Goal: Task Accomplishment & Management: Use online tool/utility

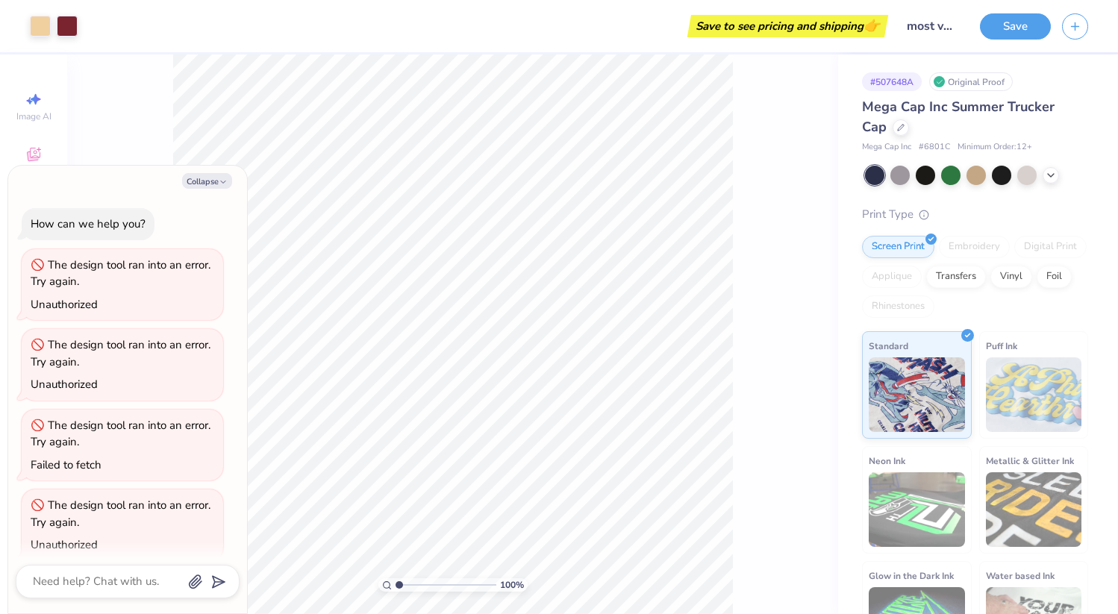
scroll to position [256, 0]
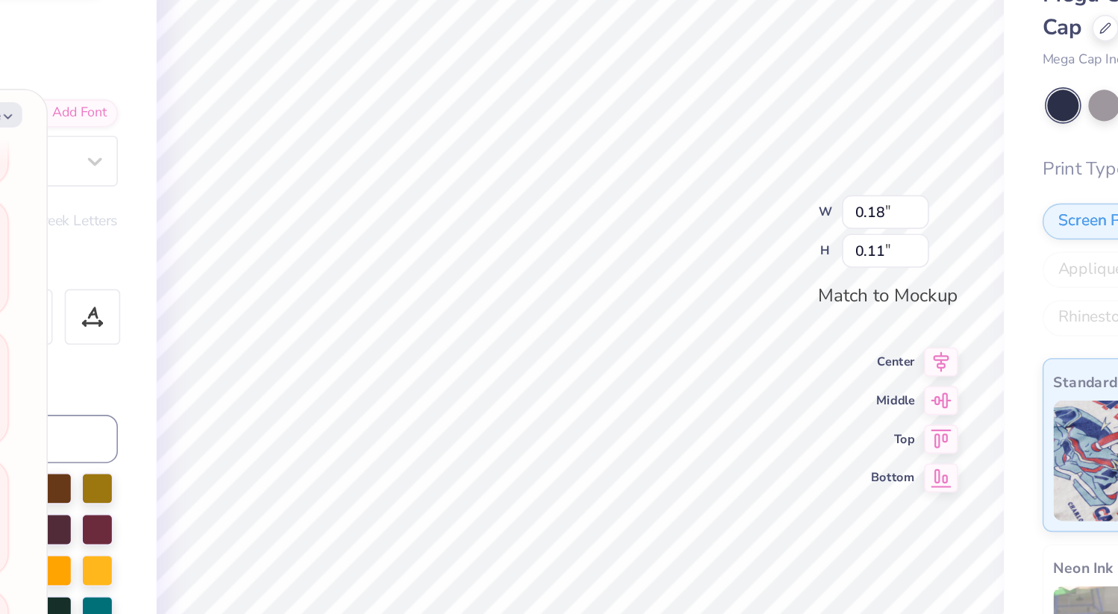
type textarea "x"
type input "0.16"
type input "0.10"
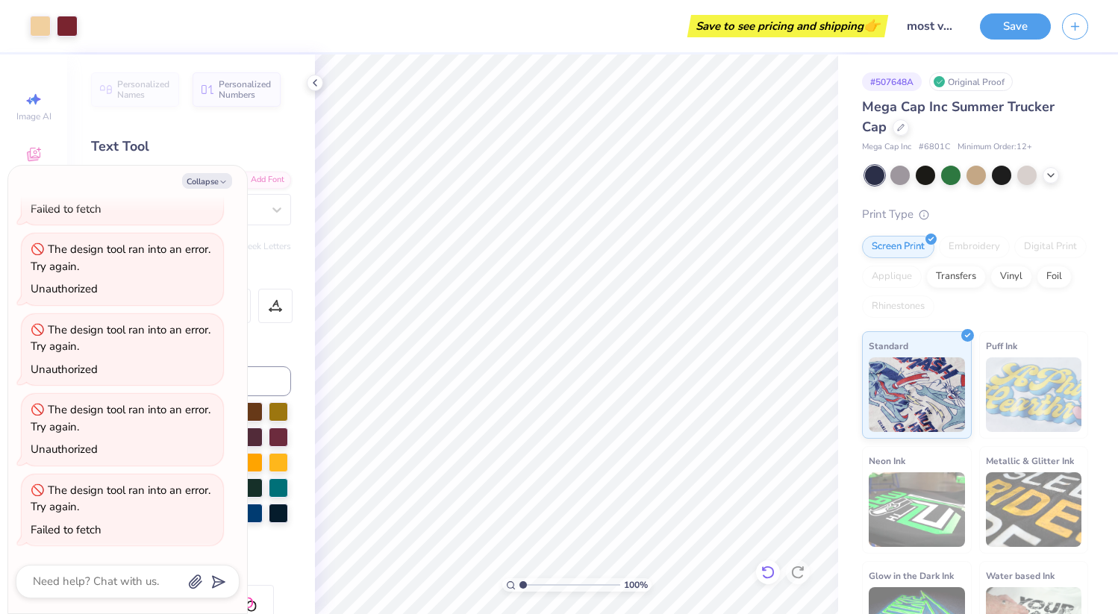
click at [774, 566] on icon at bounding box center [767, 572] width 15 height 15
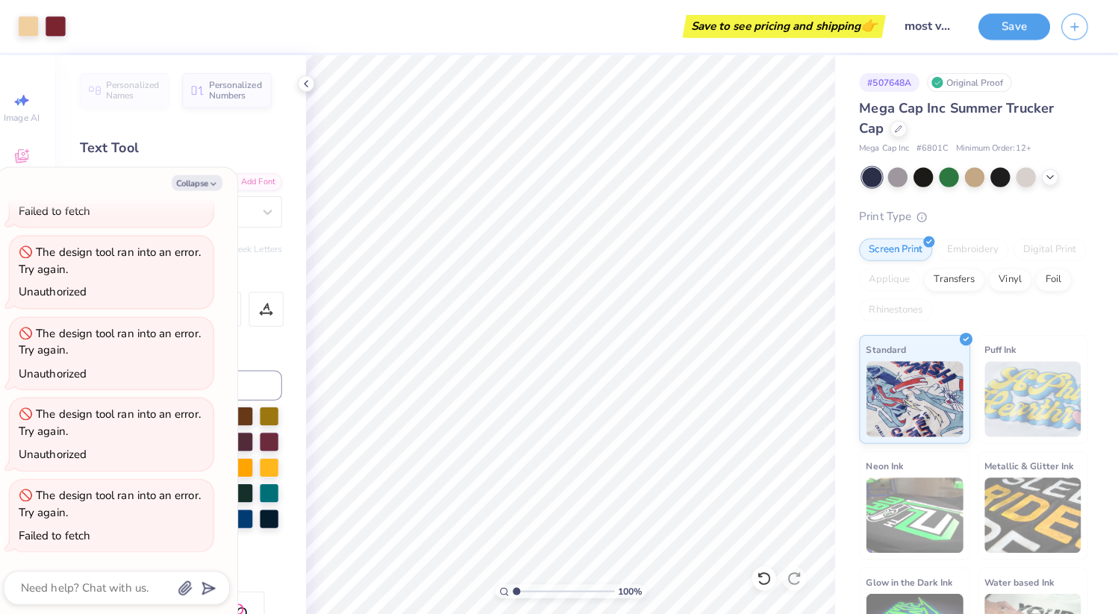
scroll to position [0, 0]
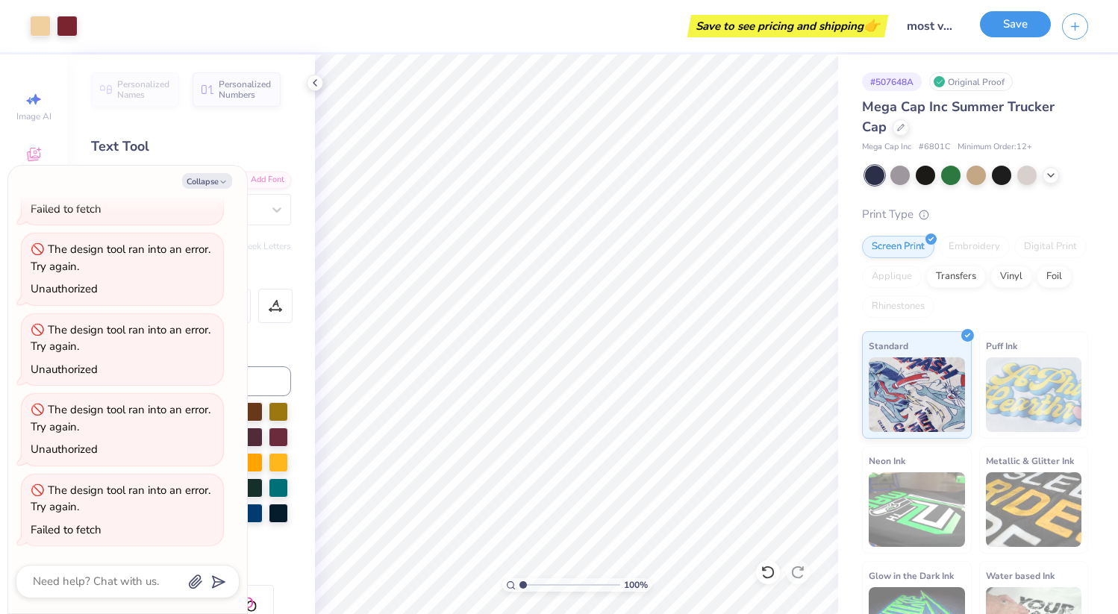
click at [1001, 29] on button "Save" at bounding box center [1015, 24] width 71 height 26
type textarea "x"
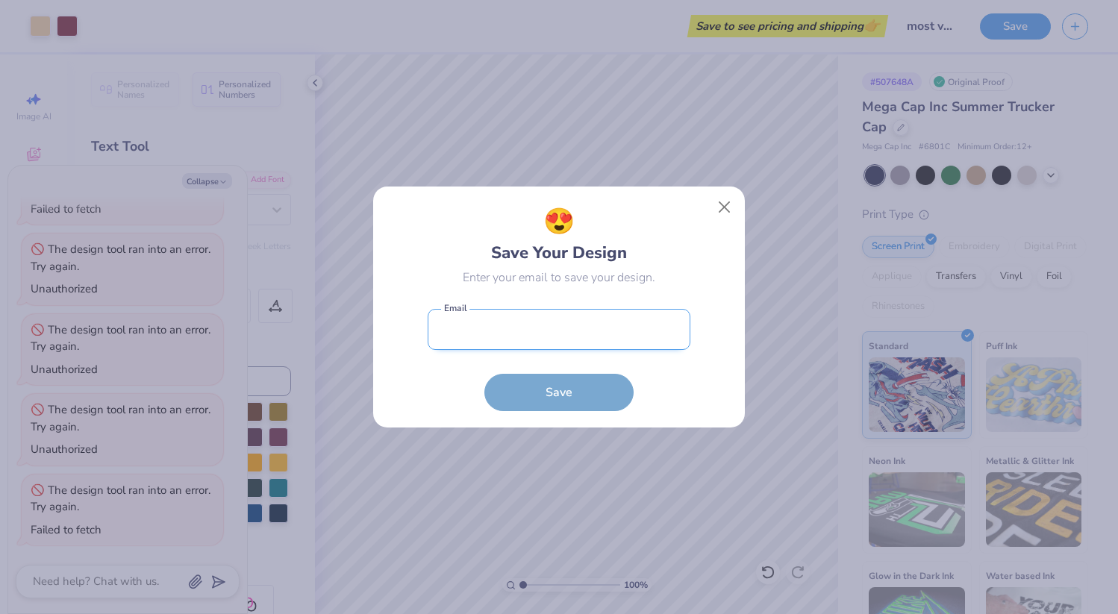
click at [527, 336] on input "email" at bounding box center [558, 329] width 263 height 41
type input "[EMAIL_ADDRESS][DOMAIN_NAME]"
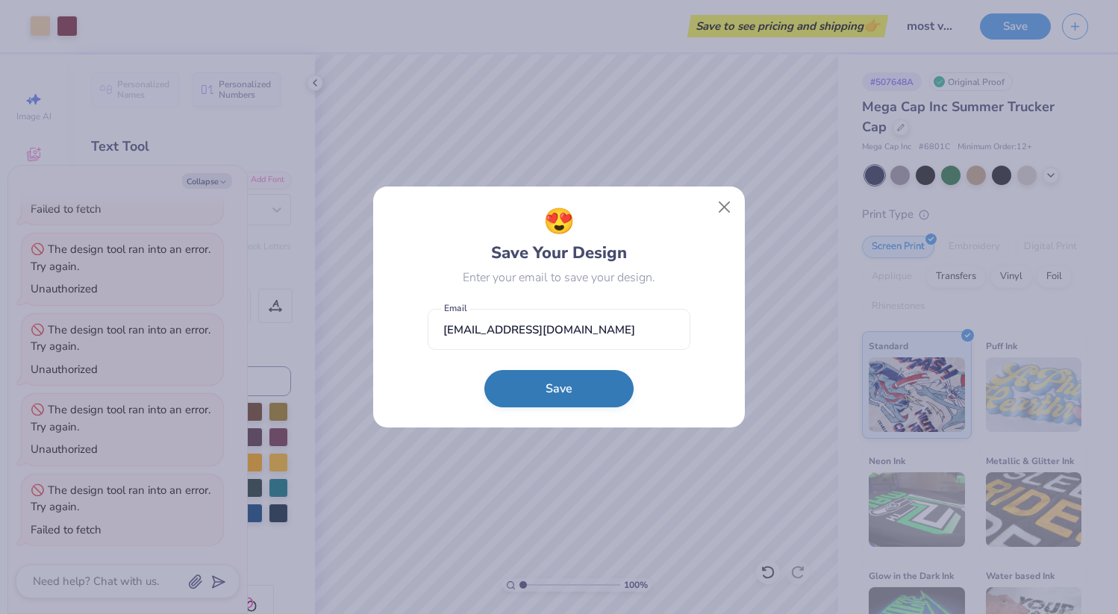
click at [529, 377] on button "Save" at bounding box center [558, 388] width 149 height 37
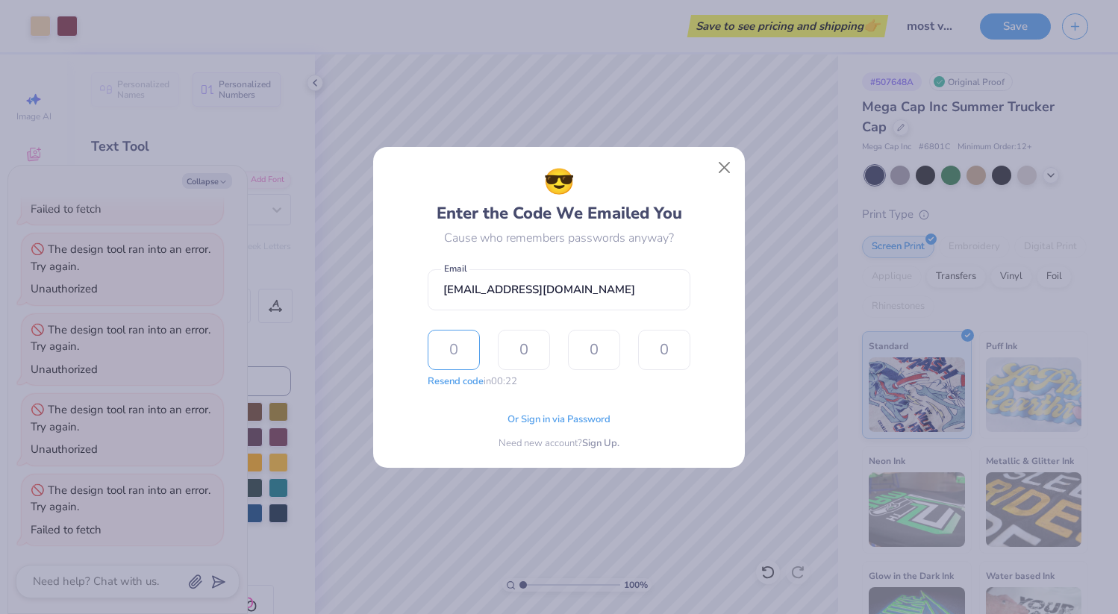
paste input "2594"
type input "2"
type input "5"
type input "9"
type input "4"
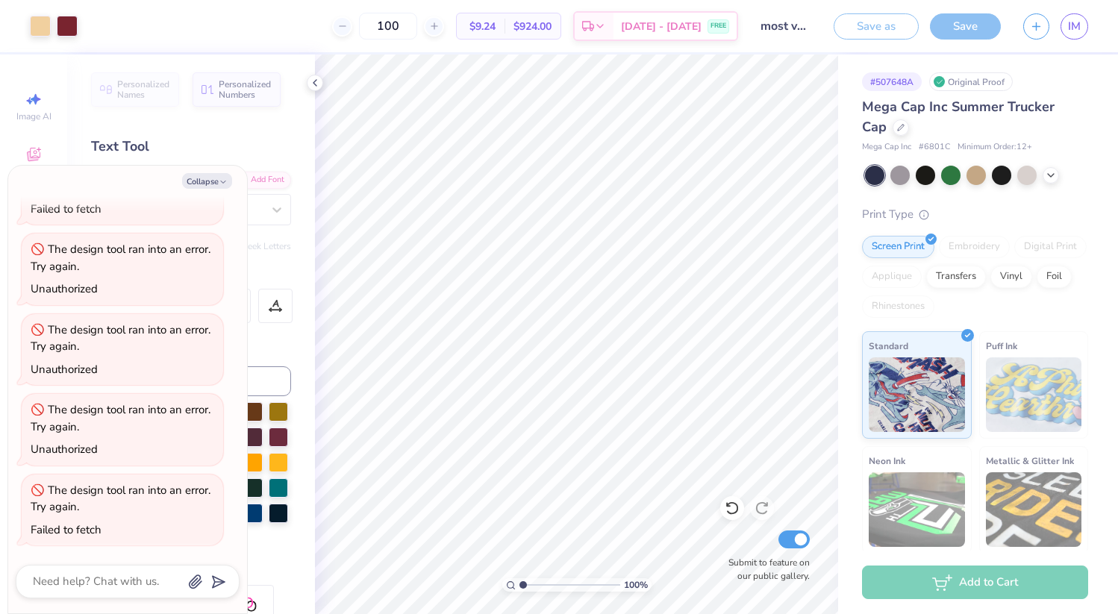
type textarea "x"
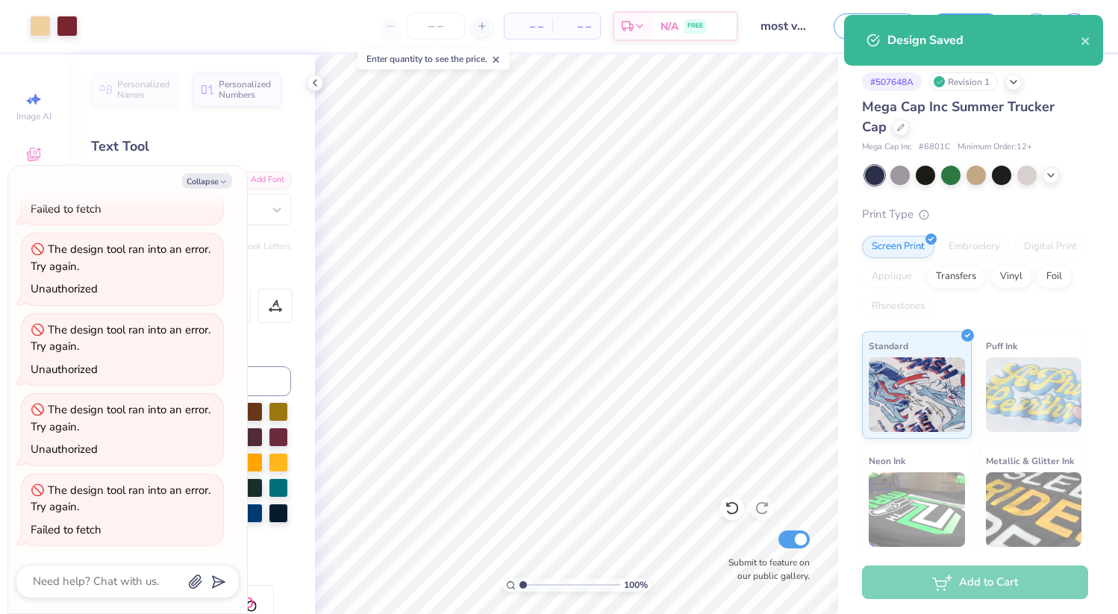
type textarea "x"
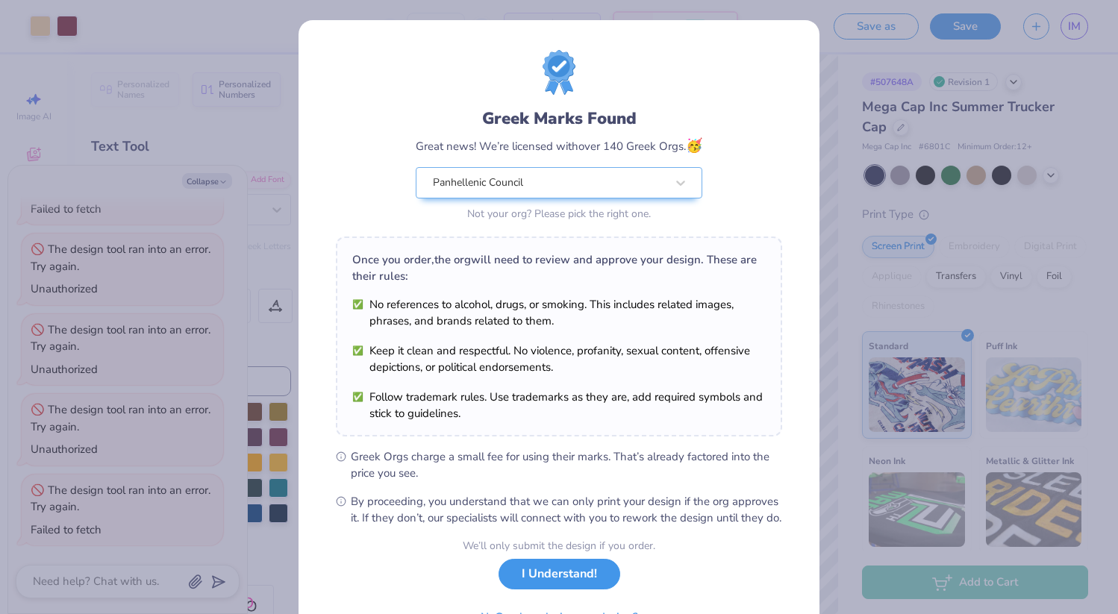
click at [566, 588] on button "I Understand!" at bounding box center [559, 574] width 122 height 31
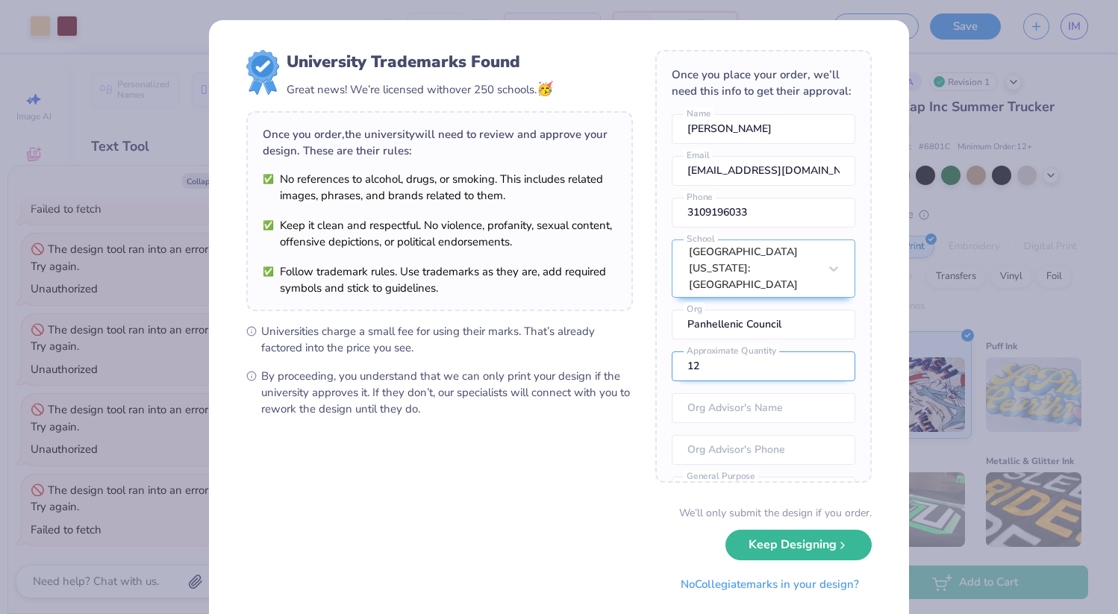
click at [730, 351] on input "12" at bounding box center [763, 366] width 184 height 30
type input "100"
click at [739, 538] on button "Keep Designing" at bounding box center [798, 541] width 146 height 31
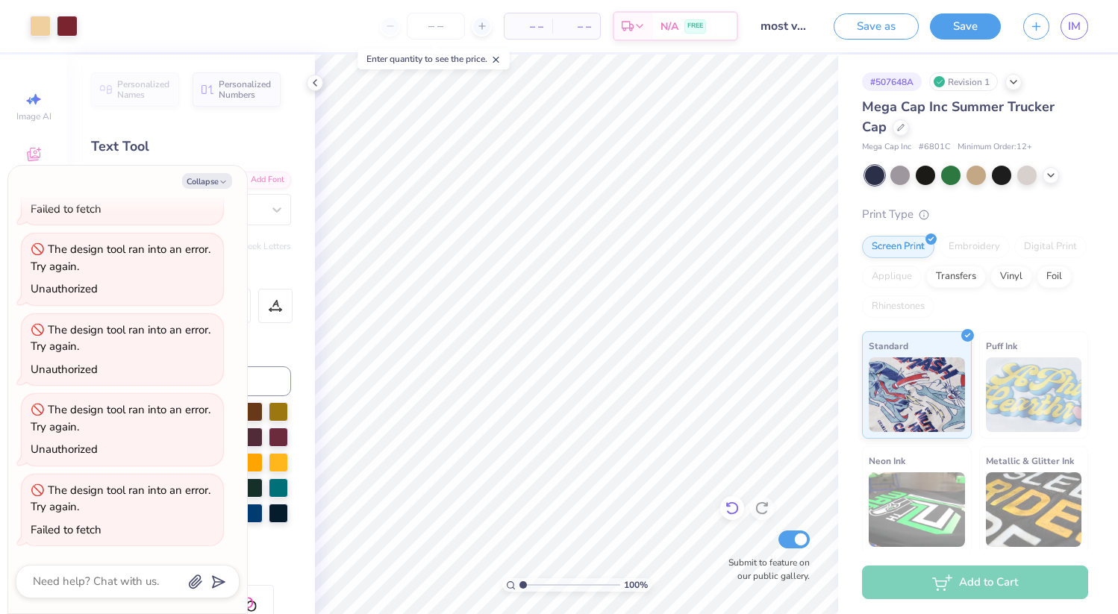
type textarea "x"
click at [448, 19] on input "number" at bounding box center [436, 26] width 58 height 27
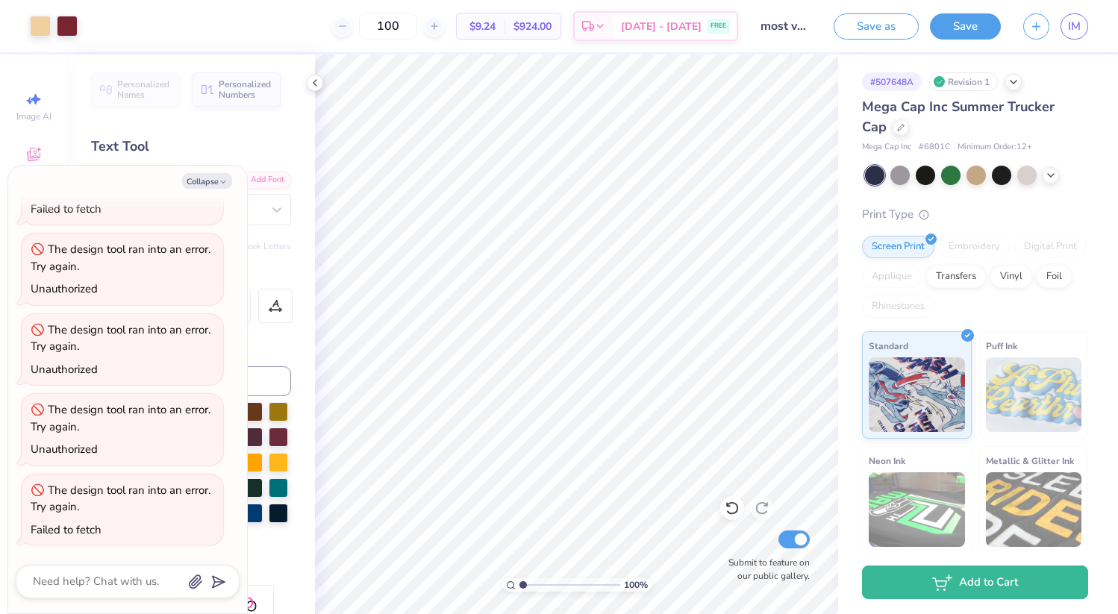
type input "100"
